Goal: Communication & Community: Answer question/provide support

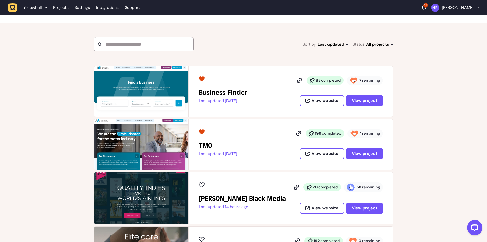
scroll to position [77, 0]
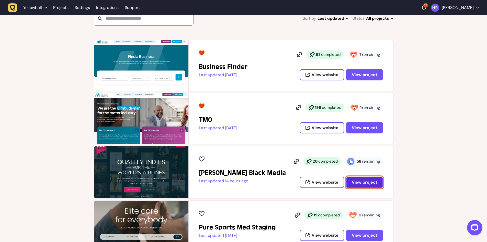
click at [356, 181] on span "View project" at bounding box center [365, 181] width 26 height 5
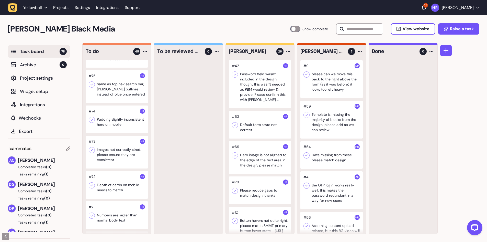
scroll to position [41, 0]
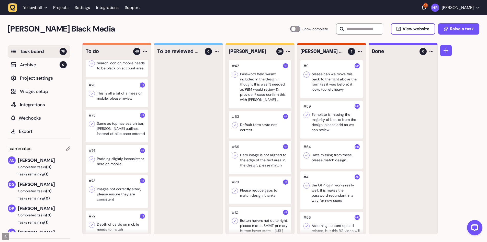
click at [118, 92] on div at bounding box center [117, 93] width 62 height 28
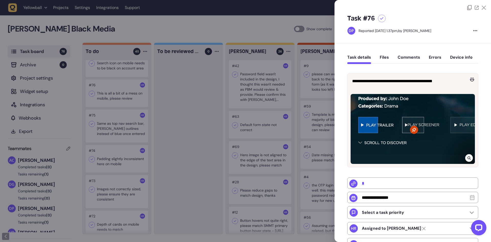
click at [274, 115] on div at bounding box center [245, 121] width 491 height 242
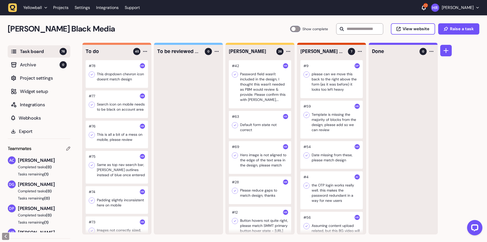
click at [117, 113] on div at bounding box center [117, 104] width 62 height 28
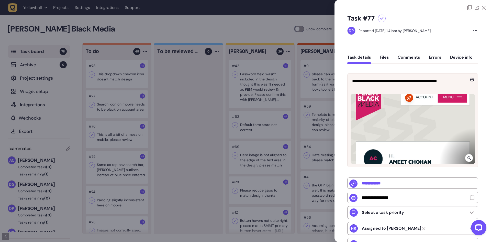
click at [114, 117] on div at bounding box center [245, 121] width 491 height 242
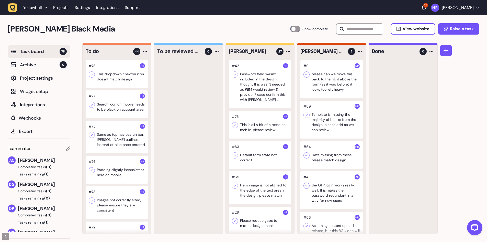
click at [254, 127] on div at bounding box center [260, 125] width 62 height 28
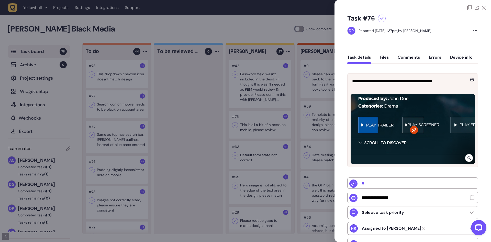
click at [259, 110] on div at bounding box center [245, 121] width 491 height 242
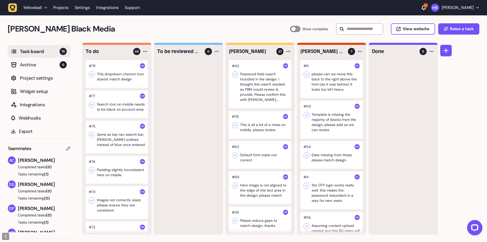
click at [122, 175] on div at bounding box center [117, 170] width 62 height 28
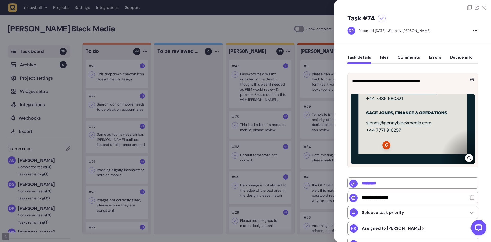
click at [192, 147] on div at bounding box center [245, 121] width 491 height 242
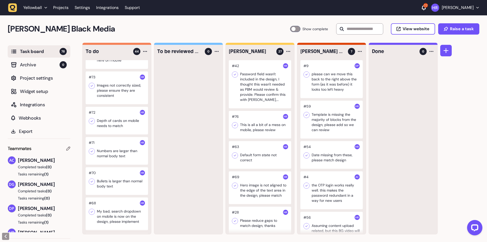
scroll to position [128, 0]
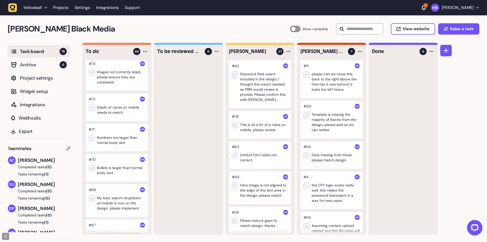
click at [126, 151] on div at bounding box center [117, 138] width 62 height 28
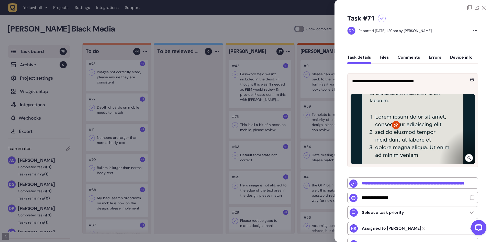
click at [126, 152] on div at bounding box center [245, 121] width 491 height 242
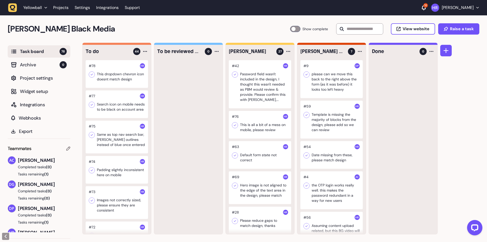
click at [255, 84] on div at bounding box center [260, 84] width 62 height 48
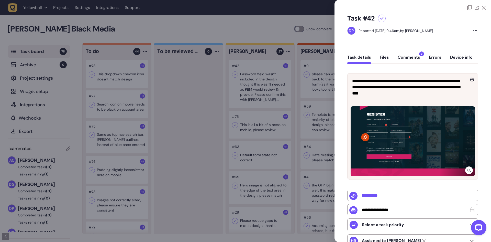
click at [410, 59] on button "Comments 2" at bounding box center [409, 59] width 23 height 9
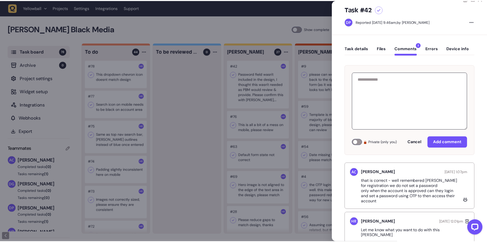
scroll to position [21, 0]
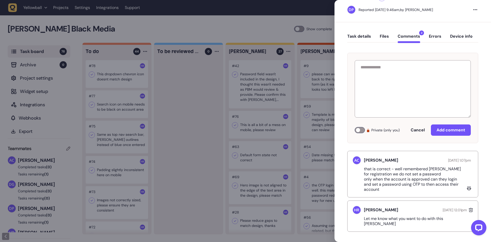
click at [280, 103] on div at bounding box center [245, 121] width 491 height 242
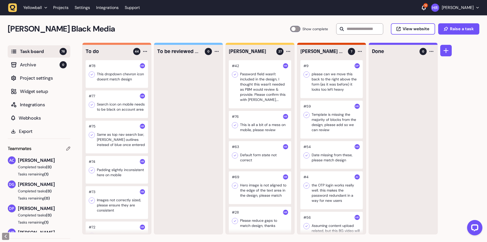
click at [268, 90] on div at bounding box center [260, 84] width 62 height 48
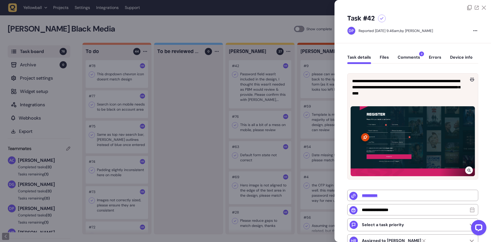
click at [409, 58] on button "Comments 2" at bounding box center [409, 59] width 23 height 9
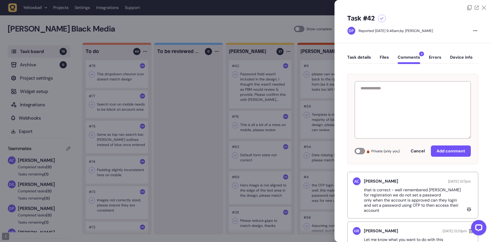
click at [294, 78] on div at bounding box center [245, 121] width 491 height 242
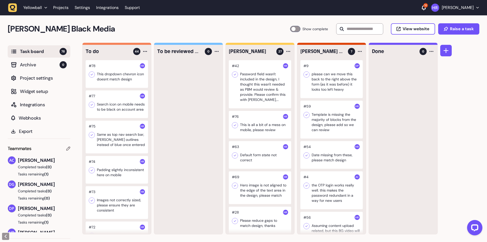
click at [260, 123] on div at bounding box center [260, 125] width 62 height 28
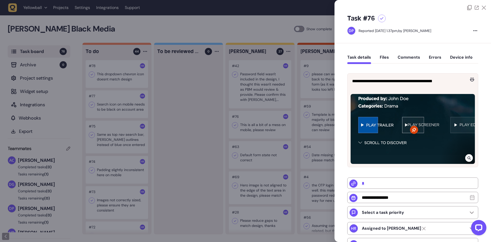
click at [469, 158] on icon at bounding box center [469, 158] width 3 height 4
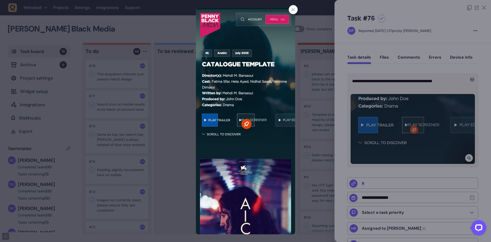
click at [362, 97] on div at bounding box center [245, 121] width 491 height 242
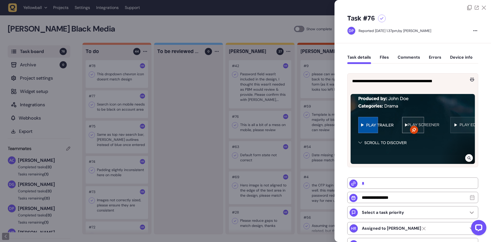
click at [383, 20] on icon at bounding box center [382, 18] width 4 height 3
click at [277, 108] on div at bounding box center [245, 121] width 491 height 242
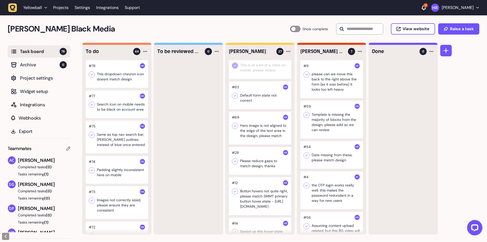
scroll to position [77, 0]
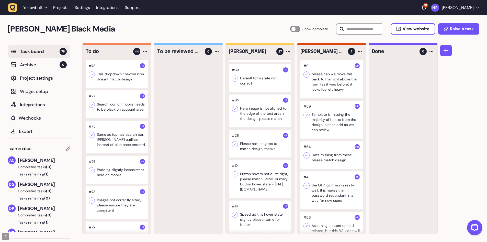
click at [260, 107] on div at bounding box center [260, 110] width 62 height 33
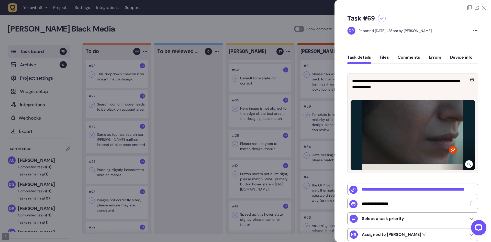
click at [468, 162] on icon at bounding box center [469, 164] width 3 height 4
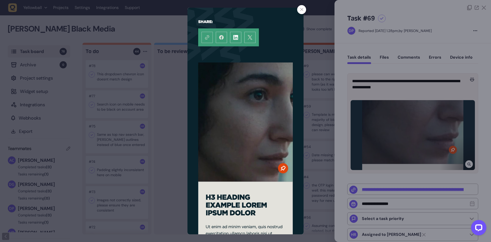
click at [439, 150] on div at bounding box center [245, 121] width 491 height 242
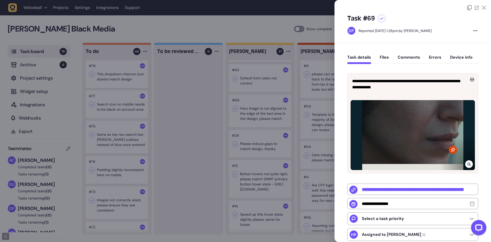
click at [384, 20] on div at bounding box center [382, 19] width 8 height 8
click at [169, 85] on div at bounding box center [245, 121] width 491 height 242
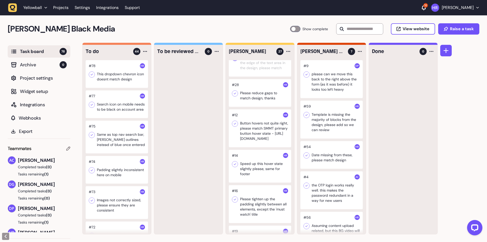
scroll to position [128, 0]
click at [254, 97] on div at bounding box center [260, 93] width 62 height 28
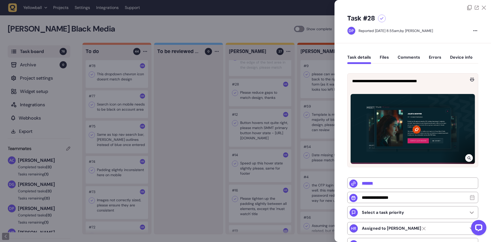
click at [472, 156] on div at bounding box center [413, 129] width 124 height 70
click at [470, 159] on div at bounding box center [469, 158] width 8 height 8
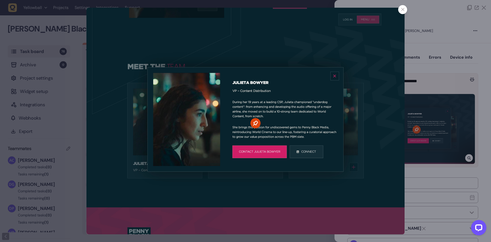
click at [430, 69] on div at bounding box center [245, 121] width 491 height 242
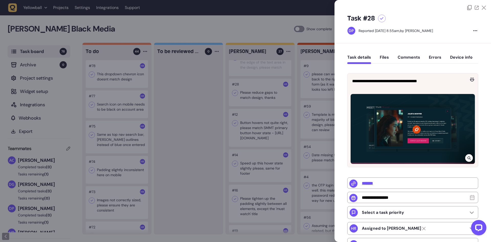
click at [382, 21] on div at bounding box center [382, 19] width 8 height 8
click at [179, 92] on div at bounding box center [245, 121] width 491 height 242
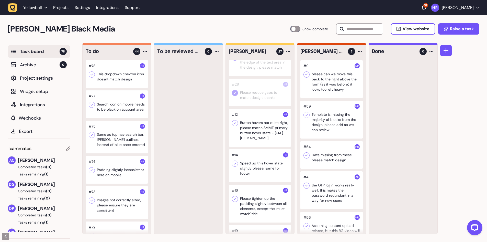
click at [261, 126] on div at bounding box center [260, 128] width 62 height 38
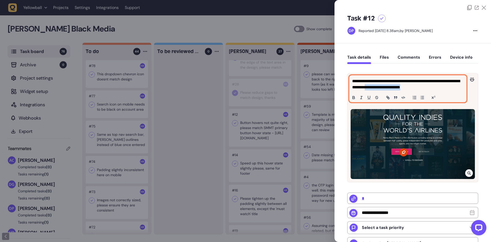
drag, startPoint x: 408, startPoint y: 88, endPoint x: 455, endPoint y: 88, distance: 46.6
click at [455, 88] on p "**********" at bounding box center [407, 84] width 110 height 12
copy p "**********"
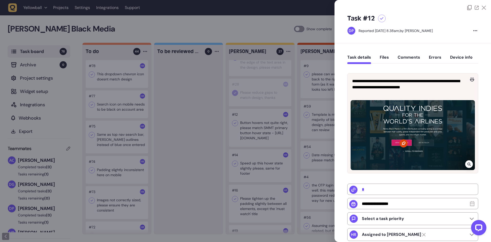
click at [416, 141] on div at bounding box center [413, 135] width 124 height 70
click at [405, 60] on button "Comments" at bounding box center [409, 59] width 23 height 9
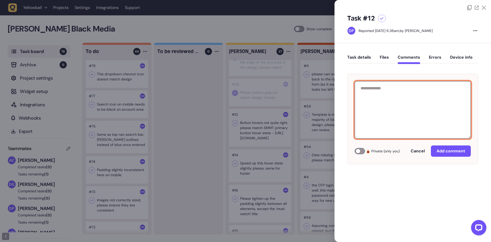
click at [395, 91] on textarea at bounding box center [413, 109] width 116 height 57
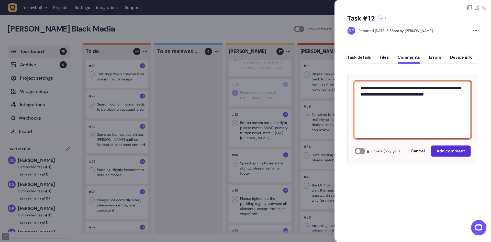
type textarea "**********"
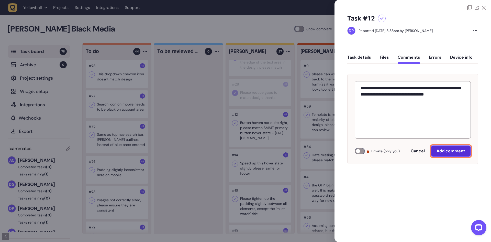
click at [445, 151] on span "Add comment" at bounding box center [451, 150] width 29 height 5
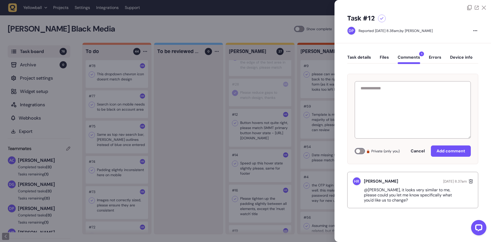
click at [360, 53] on div "Task details Files Comments 1 Errors Device info" at bounding box center [412, 58] width 131 height 15
click at [217, 96] on div at bounding box center [245, 121] width 491 height 242
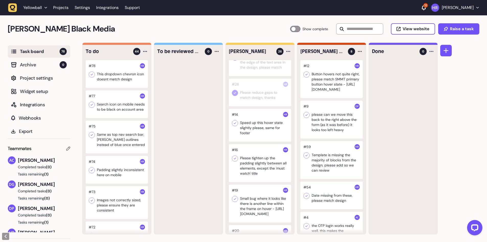
click at [259, 128] on div at bounding box center [260, 125] width 62 height 33
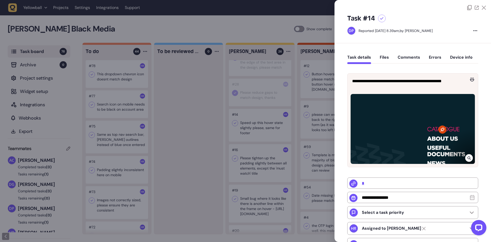
click at [380, 16] on div at bounding box center [382, 19] width 8 height 8
click at [257, 104] on div at bounding box center [245, 121] width 491 height 242
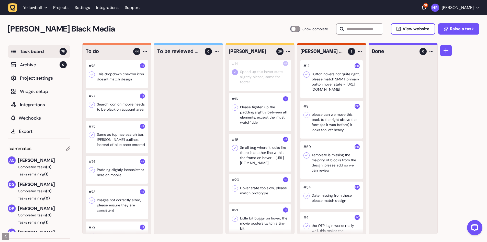
scroll to position [179, 0]
click at [294, 29] on div at bounding box center [295, 29] width 10 height 6
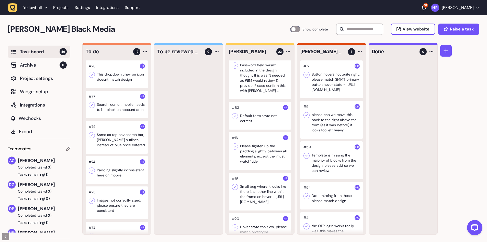
scroll to position [26, 0]
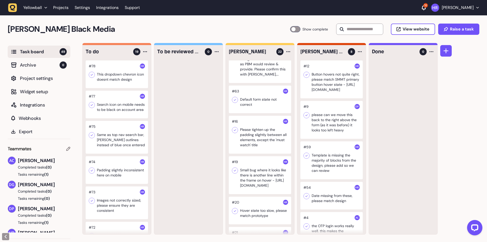
click at [263, 105] on div at bounding box center [260, 99] width 62 height 28
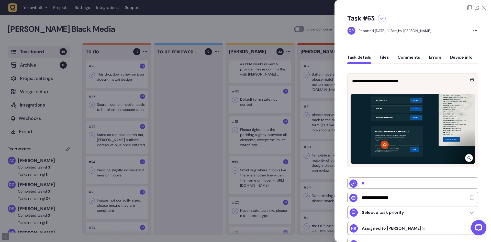
click at [261, 105] on div at bounding box center [245, 121] width 491 height 242
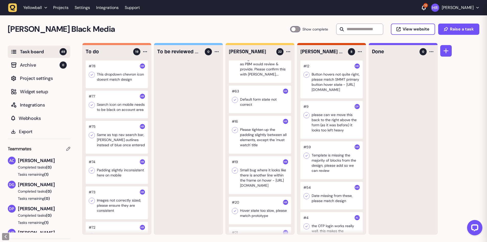
click at [257, 134] on div at bounding box center [260, 135] width 62 height 38
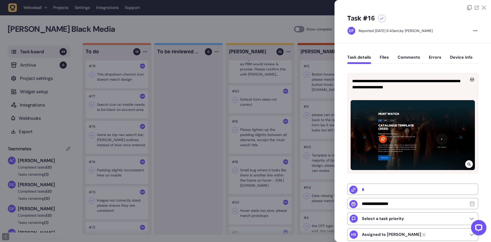
click at [468, 162] on icon at bounding box center [468, 163] width 3 height 3
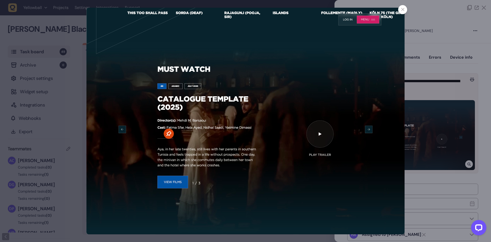
click at [444, 128] on div at bounding box center [245, 121] width 491 height 242
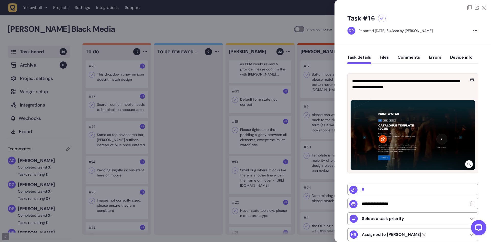
click at [469, 162] on icon at bounding box center [469, 164] width 3 height 4
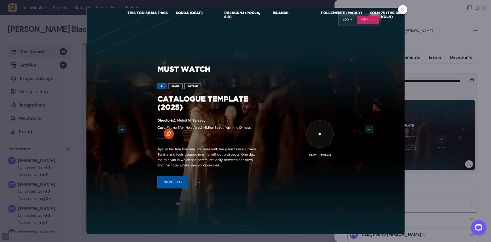
click at [404, 7] on div at bounding box center [402, 9] width 9 height 9
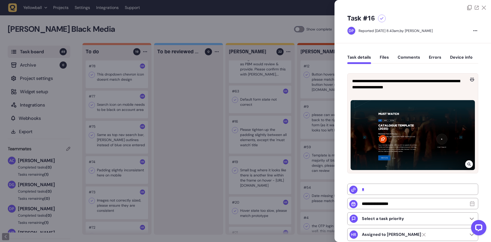
click at [378, 18] on div at bounding box center [382, 19] width 8 height 8
click at [279, 94] on div at bounding box center [245, 121] width 491 height 242
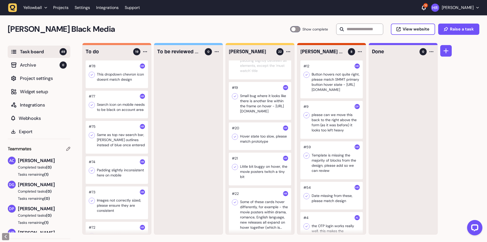
scroll to position [102, 0]
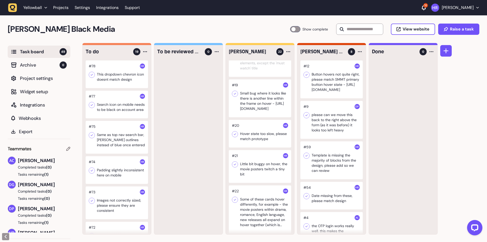
click at [272, 96] on div at bounding box center [260, 98] width 62 height 38
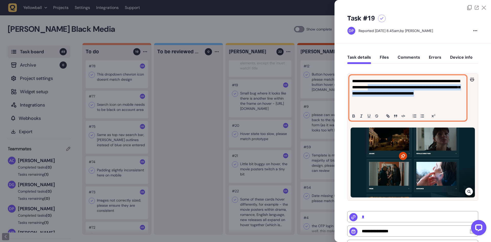
drag, startPoint x: 381, startPoint y: 105, endPoint x: 353, endPoint y: 95, distance: 29.8
click at [353, 95] on p "**********" at bounding box center [407, 93] width 110 height 31
copy p "**********"
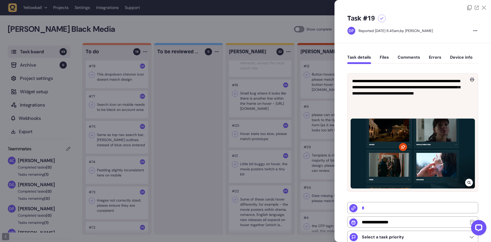
click at [181, 84] on div at bounding box center [245, 121] width 491 height 242
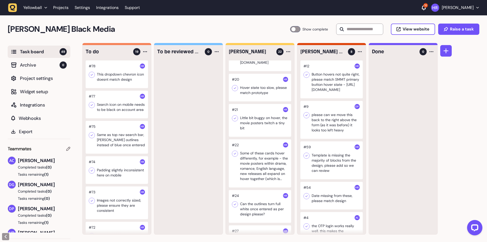
scroll to position [154, 0]
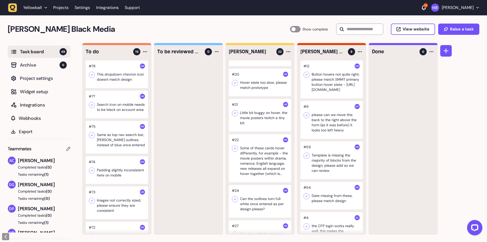
click at [264, 91] on div at bounding box center [260, 83] width 62 height 28
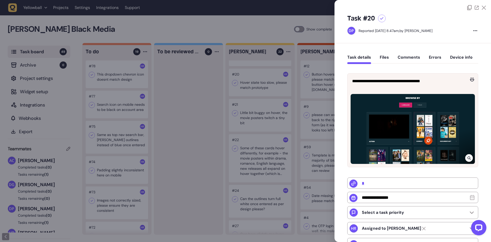
click at [383, 17] on icon at bounding box center [382, 18] width 4 height 3
click at [258, 127] on div at bounding box center [245, 121] width 491 height 242
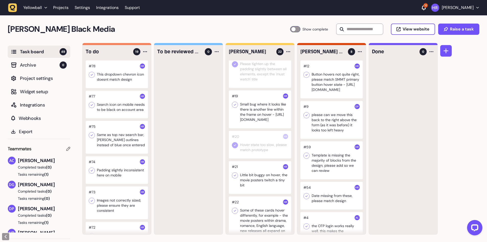
scroll to position [77, 0]
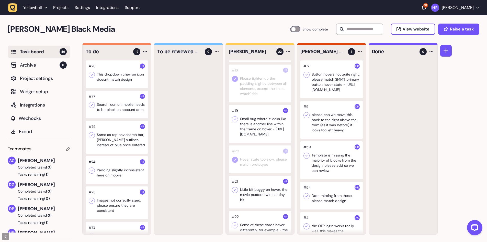
click at [236, 119] on icon at bounding box center [235, 119] width 5 height 5
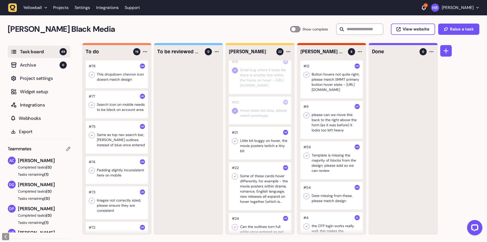
scroll to position [128, 0]
click at [236, 141] on icon at bounding box center [235, 138] width 5 height 5
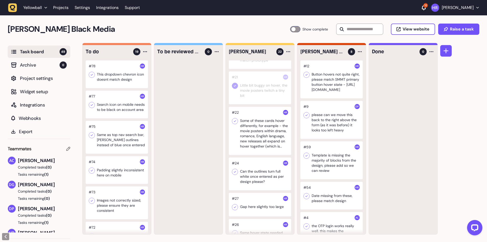
scroll to position [179, 0]
click at [259, 136] on div at bounding box center [260, 132] width 62 height 48
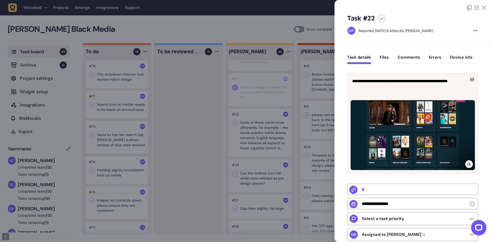
click at [285, 138] on div at bounding box center [245, 121] width 491 height 242
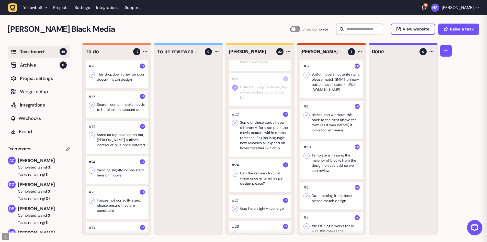
click at [266, 145] on div at bounding box center [260, 132] width 62 height 48
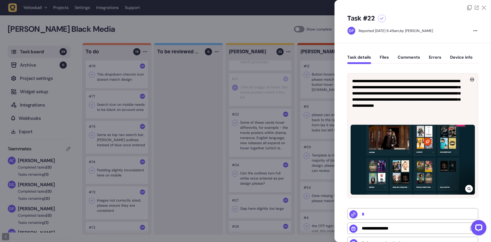
click at [382, 18] on icon at bounding box center [382, 18] width 4 height 3
click at [280, 147] on div at bounding box center [245, 121] width 491 height 242
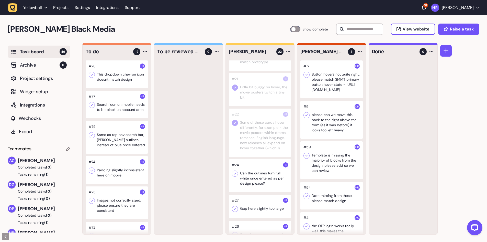
click at [257, 185] on div at bounding box center [260, 175] width 62 height 33
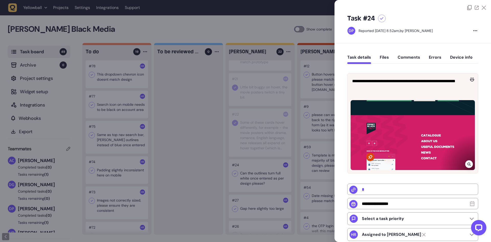
click at [232, 165] on div at bounding box center [245, 121] width 491 height 242
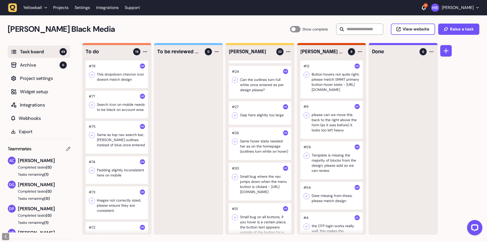
scroll to position [281, 0]
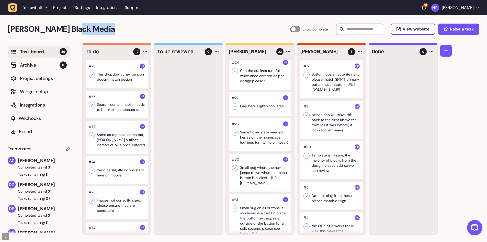
click at [288, 30] on div "Penny Black Media Task Board 49 Show complete View website Raise a task" at bounding box center [244, 29] width 472 height 12
click at [290, 30] on div at bounding box center [295, 29] width 10 height 6
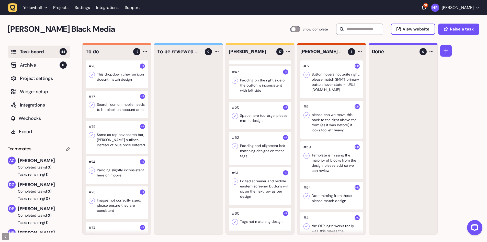
scroll to position [460, 0]
click at [261, 154] on div at bounding box center [260, 148] width 62 height 33
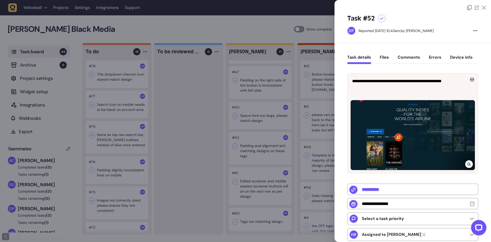
click at [383, 18] on icon at bounding box center [382, 18] width 4 height 3
click at [277, 119] on div at bounding box center [245, 121] width 491 height 242
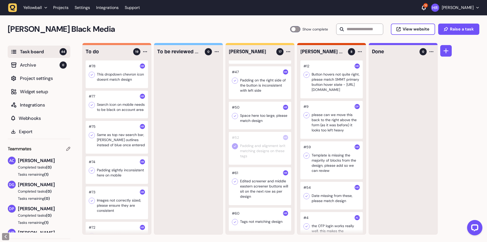
click at [265, 113] on div at bounding box center [260, 116] width 62 height 28
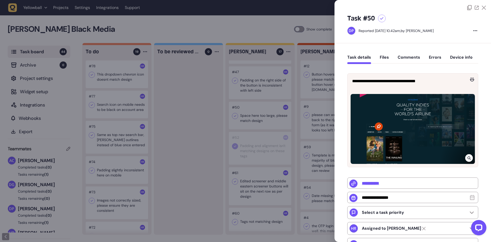
click at [467, 155] on div at bounding box center [469, 158] width 8 height 8
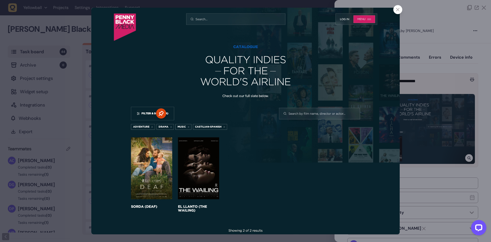
click at [421, 77] on div at bounding box center [245, 121] width 491 height 242
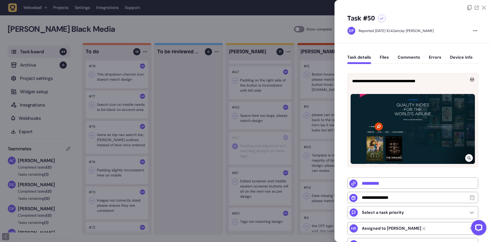
click at [381, 16] on div at bounding box center [382, 19] width 8 height 8
click at [187, 81] on div at bounding box center [245, 121] width 491 height 242
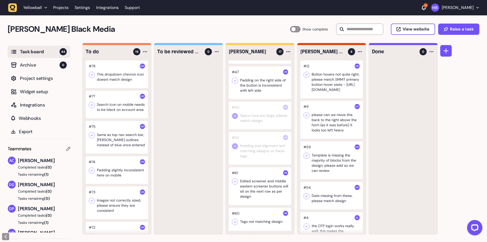
scroll to position [0, 0]
click at [252, 85] on div at bounding box center [260, 82] width 62 height 33
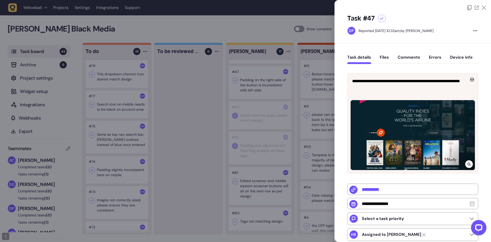
click at [382, 18] on icon at bounding box center [382, 18] width 4 height 3
click at [250, 101] on div at bounding box center [245, 121] width 491 height 242
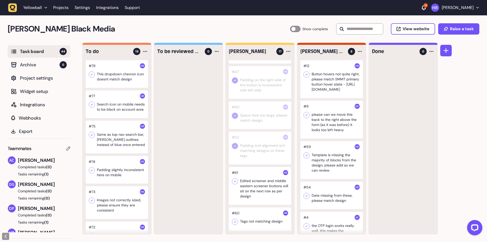
click at [264, 191] on div at bounding box center [260, 186] width 62 height 38
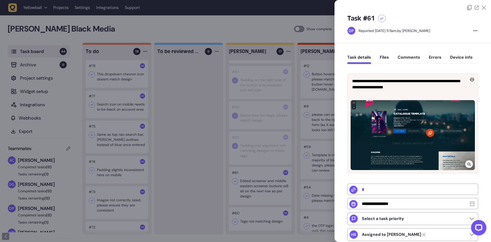
click at [380, 19] on icon at bounding box center [382, 18] width 4 height 3
click at [288, 106] on div at bounding box center [245, 121] width 491 height 242
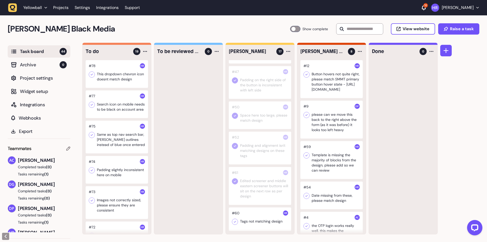
click at [261, 226] on div at bounding box center [260, 219] width 62 height 24
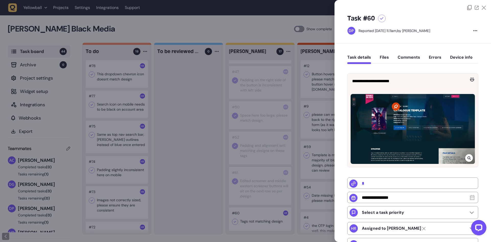
click at [468, 158] on icon at bounding box center [469, 158] width 3 height 4
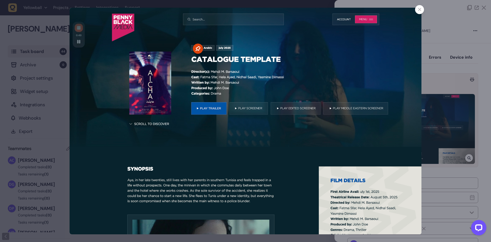
click at [460, 157] on div at bounding box center [245, 121] width 491 height 242
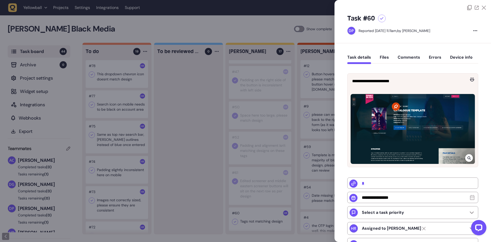
click at [408, 60] on button "Comments" at bounding box center [409, 59] width 23 height 9
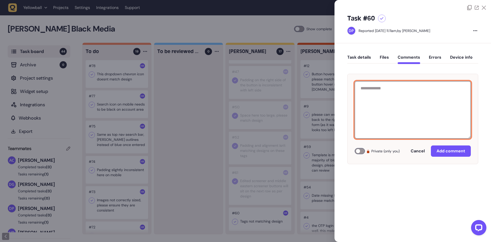
click at [397, 112] on textarea at bounding box center [413, 109] width 116 height 57
type textarea "**********"
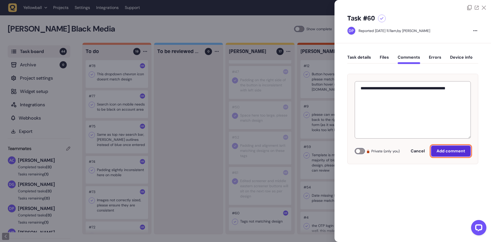
click at [460, 148] on button "Add comment" at bounding box center [451, 150] width 40 height 11
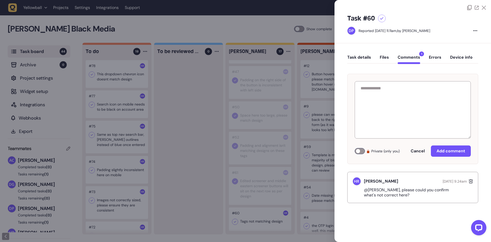
click at [270, 201] on div at bounding box center [245, 121] width 491 height 242
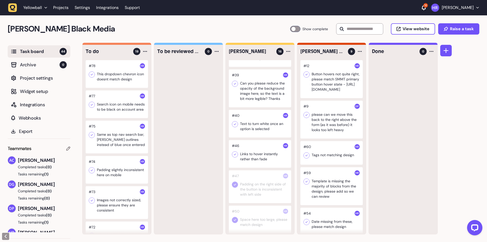
scroll to position [331, 0]
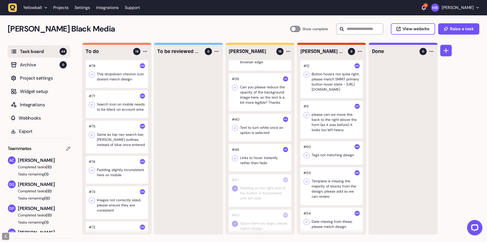
click at [256, 171] on div at bounding box center [260, 158] width 62 height 28
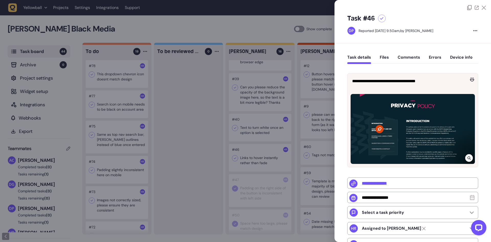
click at [382, 16] on div at bounding box center [382, 19] width 8 height 8
click at [294, 95] on div at bounding box center [245, 121] width 491 height 242
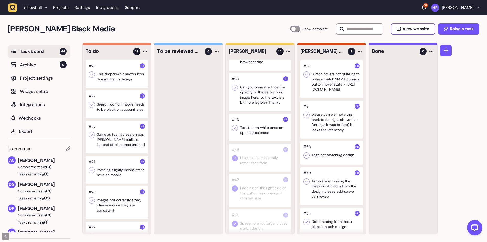
click at [296, 28] on div at bounding box center [295, 29] width 10 height 6
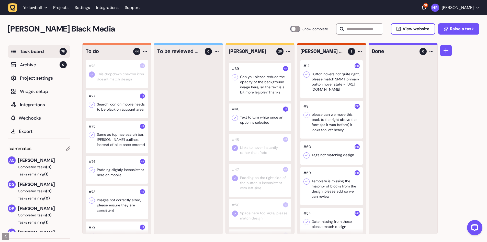
click at [296, 28] on div at bounding box center [295, 29] width 10 height 6
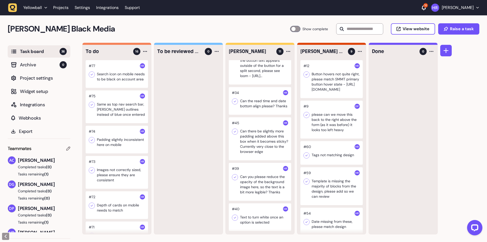
scroll to position [262, 0]
click at [269, 95] on div at bounding box center [260, 101] width 62 height 28
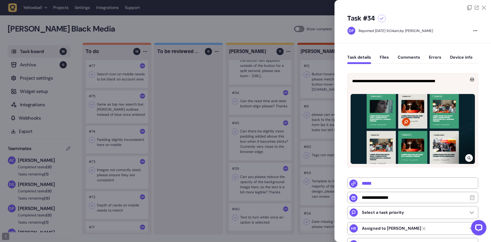
click at [382, 16] on div at bounding box center [382, 19] width 8 height 8
click at [281, 108] on div at bounding box center [245, 121] width 491 height 242
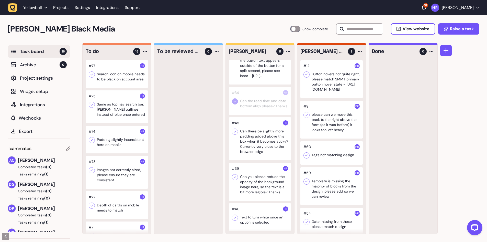
click at [264, 139] on div at bounding box center [260, 138] width 62 height 43
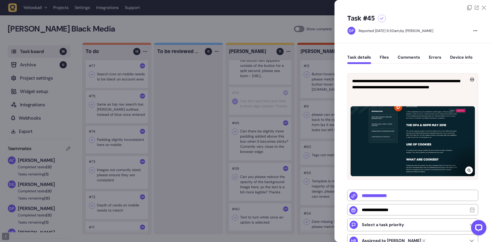
click at [380, 19] on icon at bounding box center [382, 18] width 4 height 3
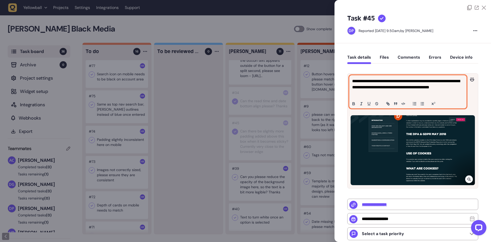
click at [384, 81] on p "**********" at bounding box center [407, 87] width 110 height 18
click at [413, 88] on p "**********" at bounding box center [407, 87] width 110 height 18
click at [414, 88] on p "**********" at bounding box center [407, 87] width 110 height 18
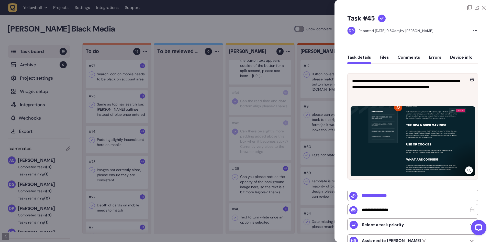
click at [320, 90] on div at bounding box center [245, 121] width 491 height 242
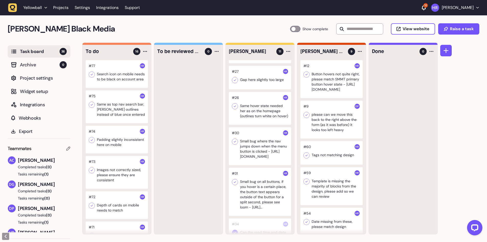
scroll to position [109, 0]
click at [267, 91] on div "#42 Password field wasn't included in the design, I thought this wasn't needed …" at bounding box center [260, 147] width 69 height 174
click at [267, 88] on div at bounding box center [260, 80] width 62 height 24
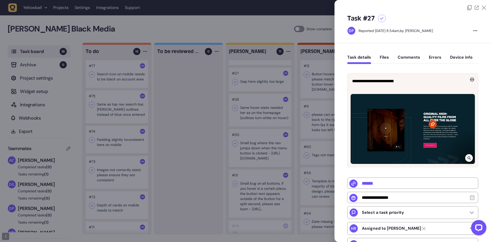
click at [381, 17] on icon at bounding box center [382, 18] width 4 height 3
click at [311, 86] on div at bounding box center [245, 121] width 491 height 242
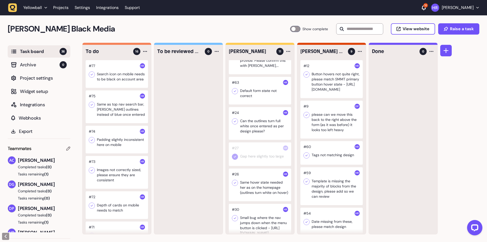
scroll to position [32, 0]
click at [253, 127] on div at bounding box center [260, 125] width 62 height 33
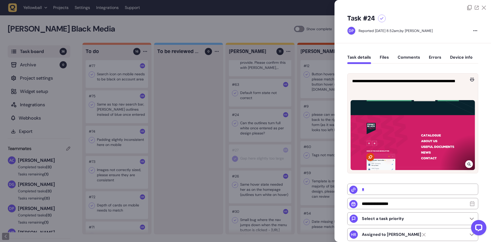
click at [383, 19] on icon at bounding box center [382, 18] width 4 height 3
click at [277, 87] on div at bounding box center [245, 121] width 491 height 242
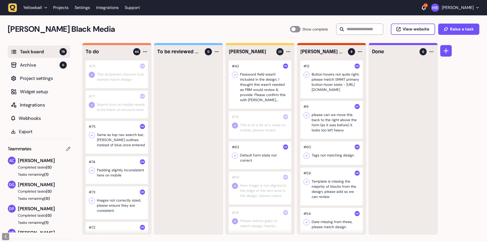
click at [296, 28] on div at bounding box center [295, 29] width 10 height 6
